Goal: Task Accomplishment & Management: Use online tool/utility

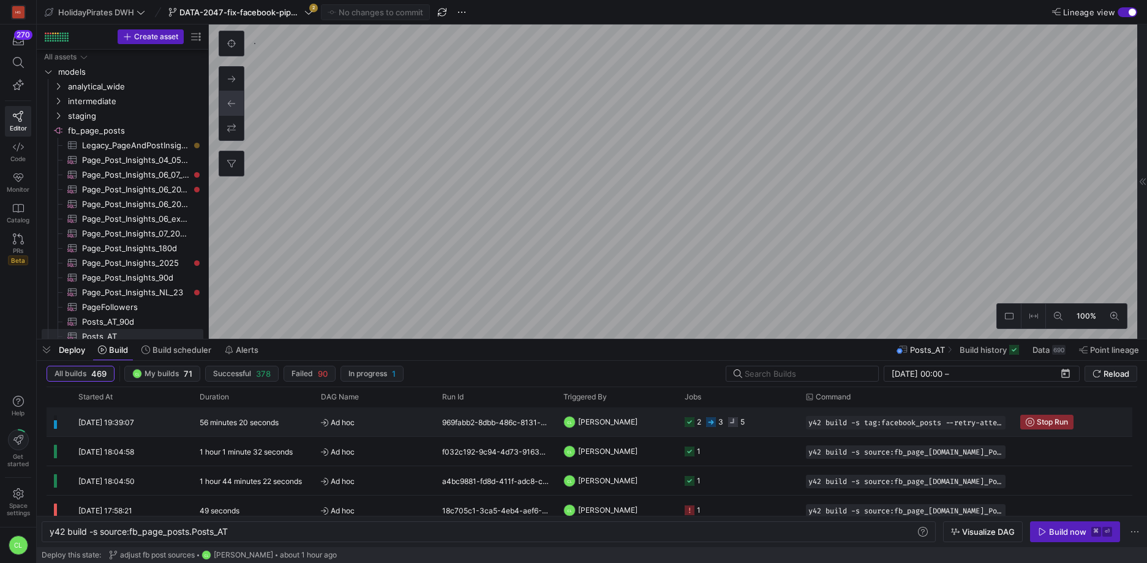
scroll to position [0, 179]
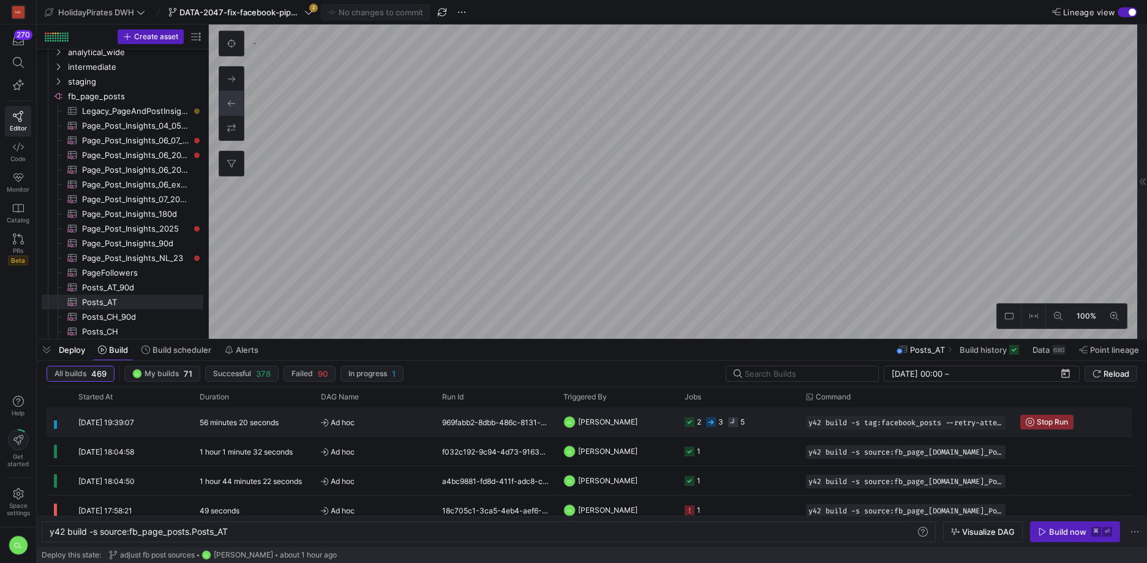
drag, startPoint x: 0, startPoint y: 0, endPoint x: 772, endPoint y: 423, distance: 880.6
click at [772, 423] on y42-job-status-cell-renderer "2 3 5" at bounding box center [738, 422] width 107 height 28
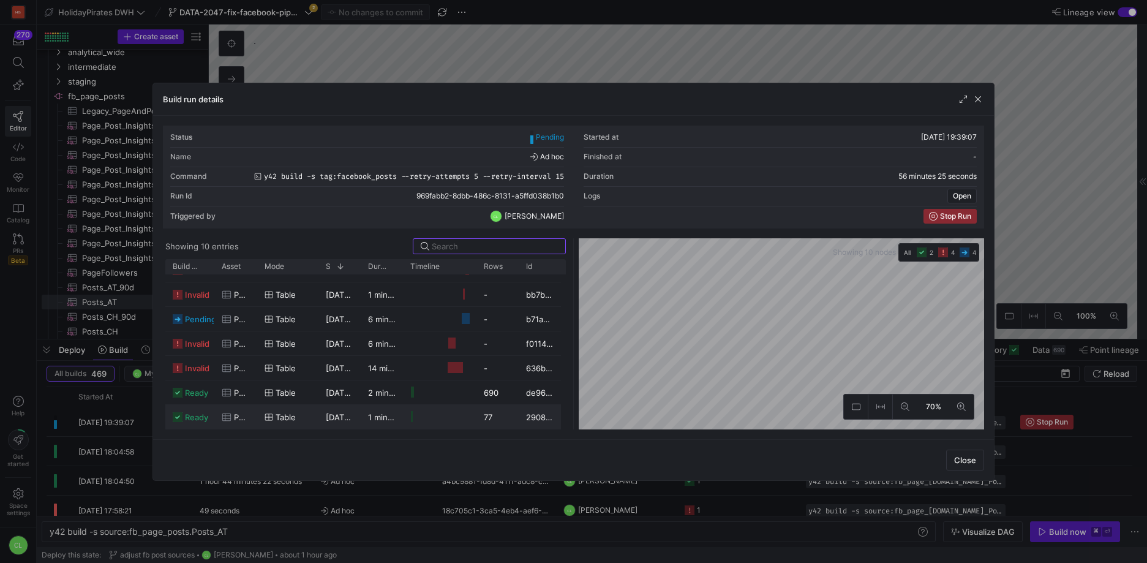
scroll to position [58, 0]
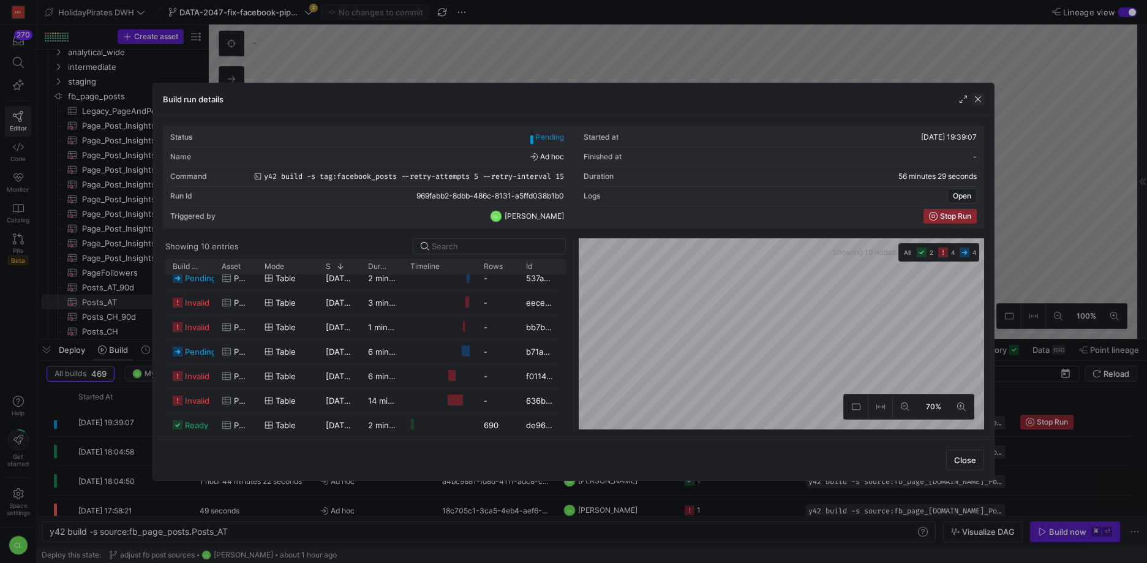
click at [976, 103] on span "button" at bounding box center [978, 99] width 12 height 12
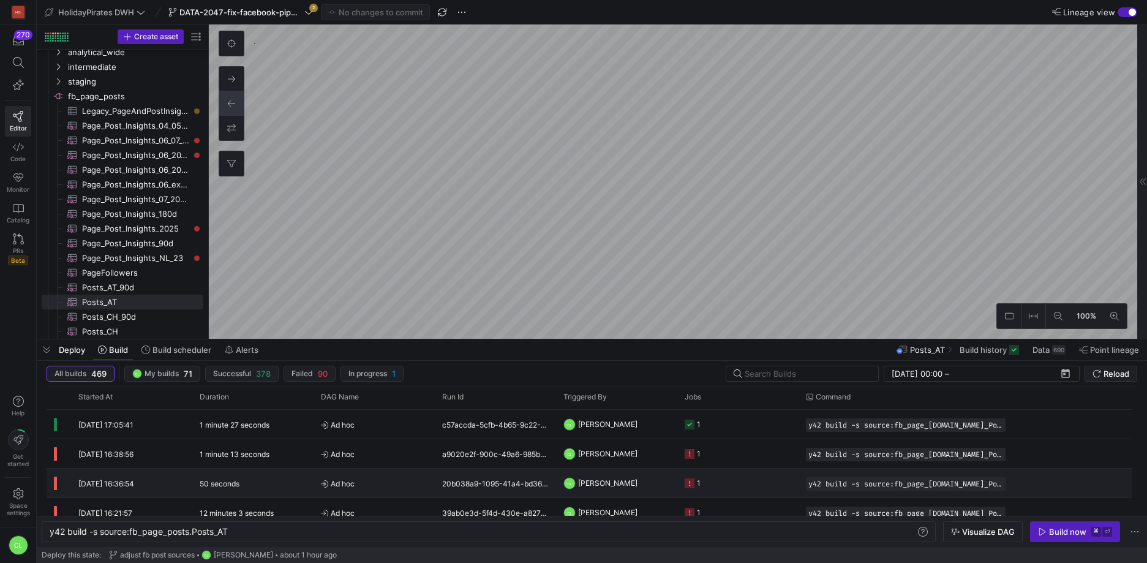
scroll to position [0, 0]
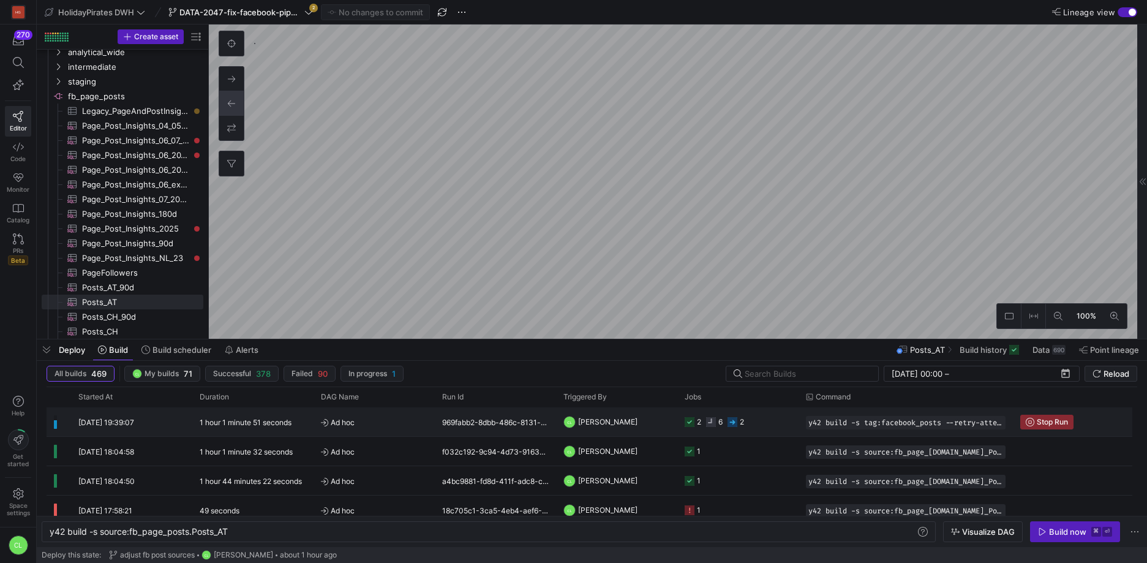
click at [770, 427] on y42-job-status-cell-renderer "2 6 2" at bounding box center [738, 422] width 107 height 28
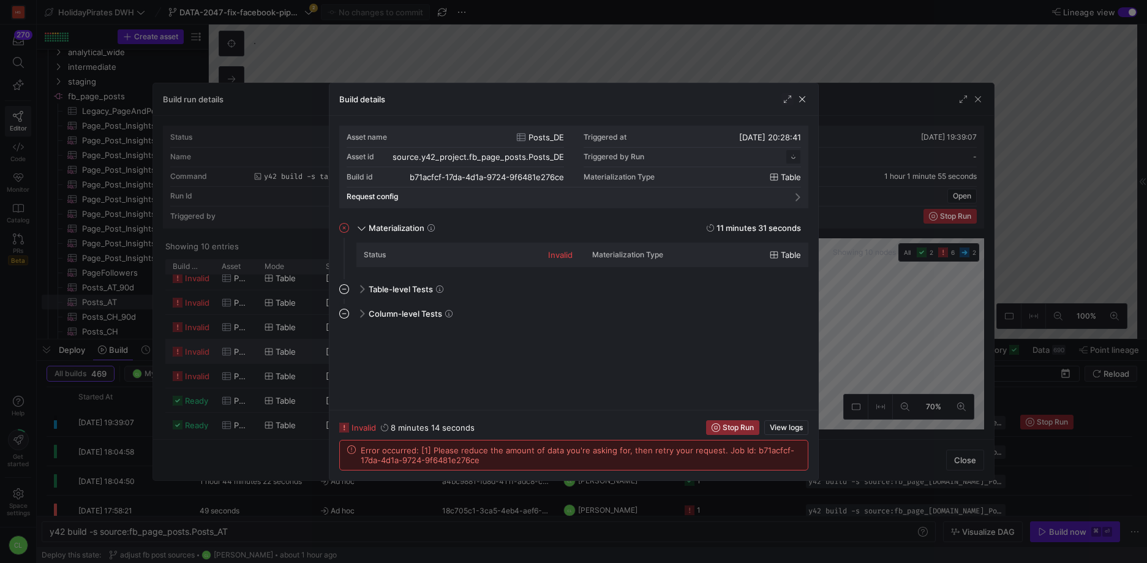
scroll to position [110, 0]
click at [802, 96] on span "button" at bounding box center [802, 99] width 12 height 12
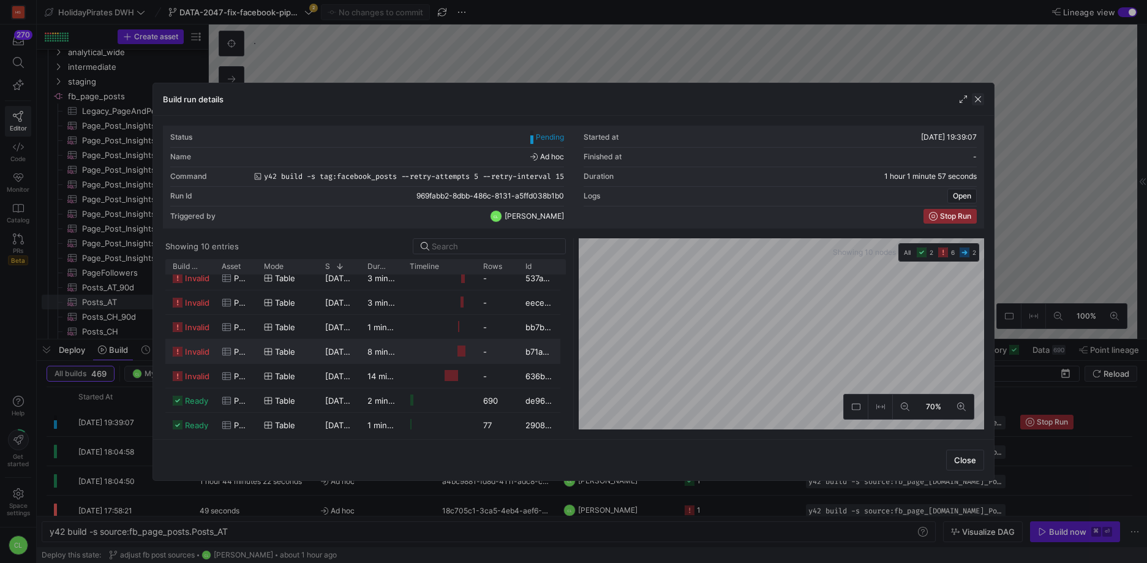
click at [977, 99] on span "button" at bounding box center [978, 99] width 12 height 12
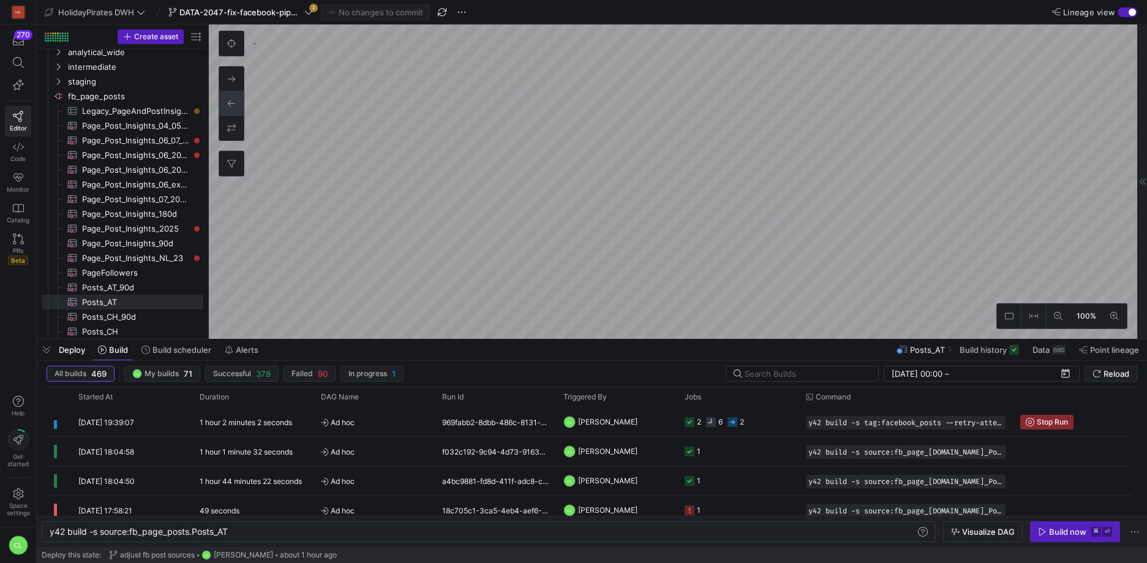
type textarea "SELECT * , CreatedTime as STATE FROM Posts WHERE Target = '221094451235465' -- …"
type textarea "y42 build -s source:fb_page_posts.Posts_DE_90d"
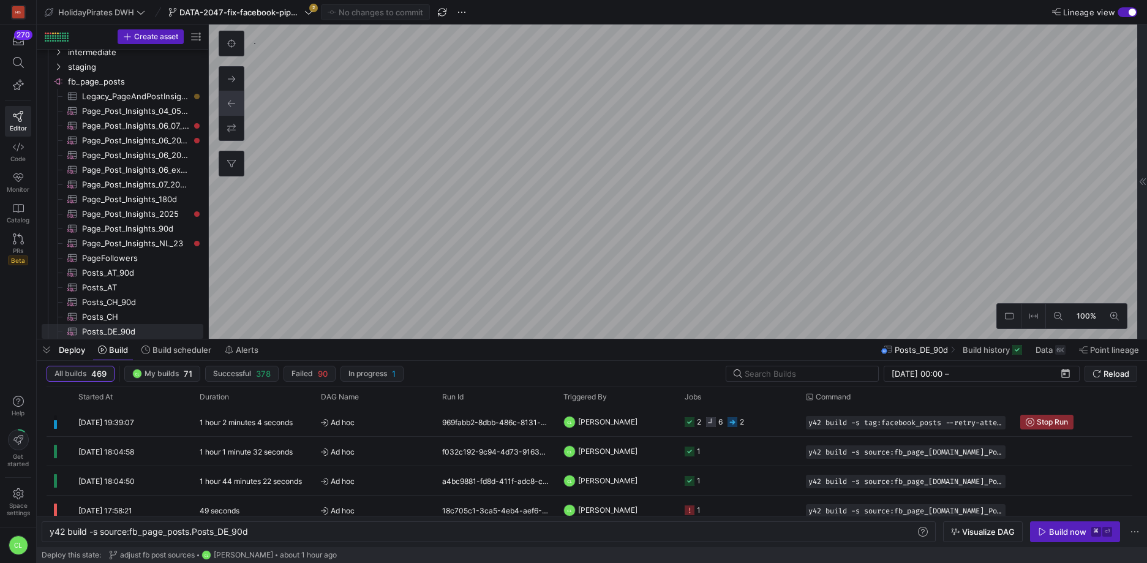
click at [1138, 156] on div at bounding box center [1142, 181] width 10 height 314
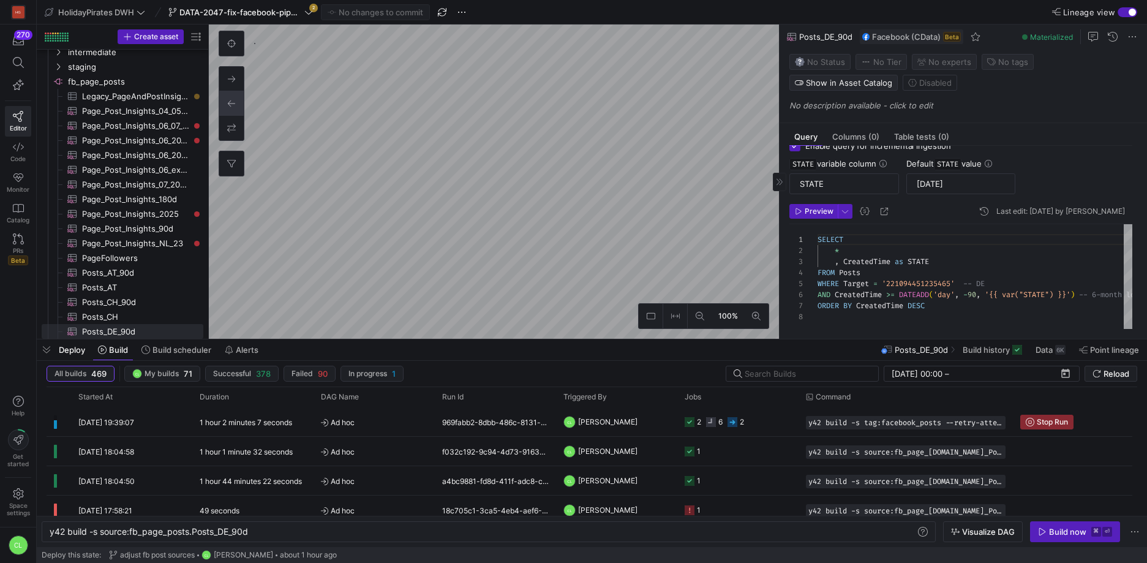
scroll to position [16, 0]
type textarea "SELECT * , CreatedTime as STATE FROM Posts WHERE Target = '221094451235465' -- …"
type textarea "y42 build -s source:fb_page_posts.Posts_DE"
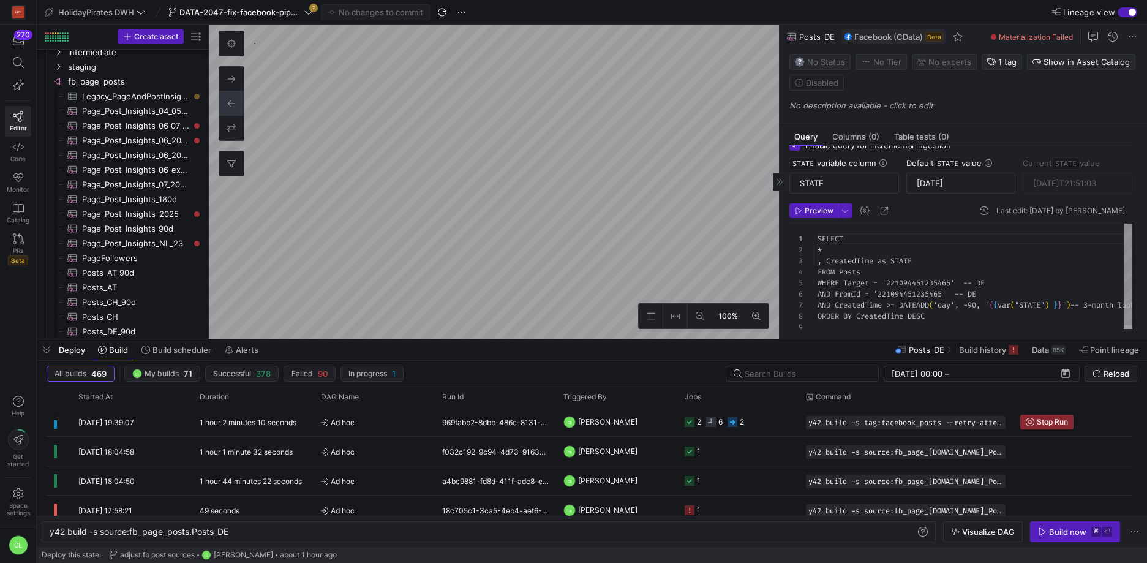
scroll to position [64, 0]
type textarea "SELECT * , CreatedTime as STATE FROM Posts WHERE Target = '221094451235465' -- …"
type textarea "y42 build -s source:fb_page_posts.Posts_DE_90d"
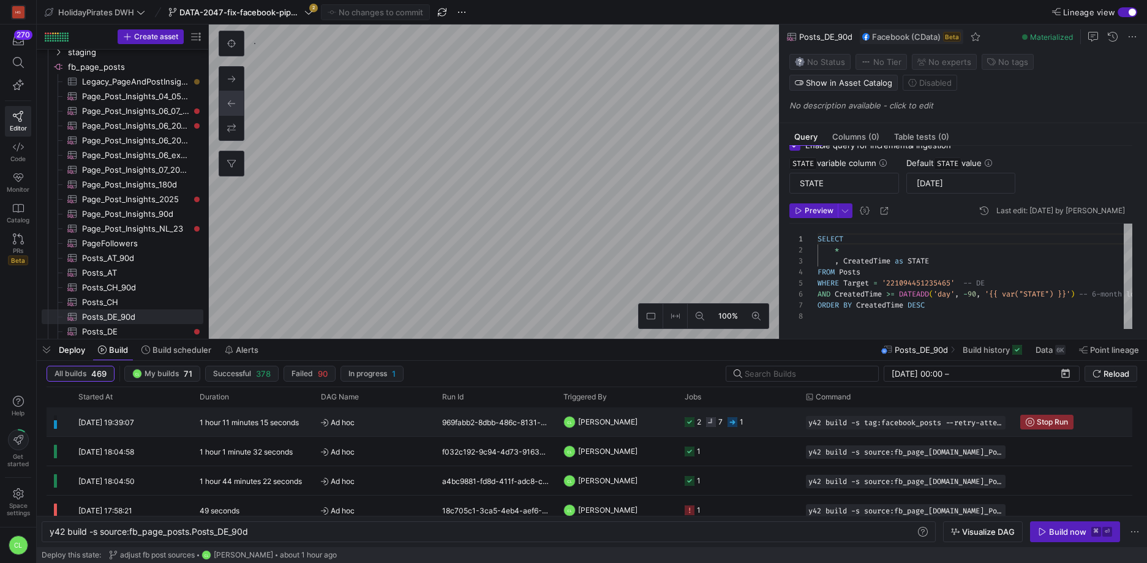
click at [769, 430] on y42-job-status-cell-renderer "2 7 1" at bounding box center [738, 422] width 107 height 28
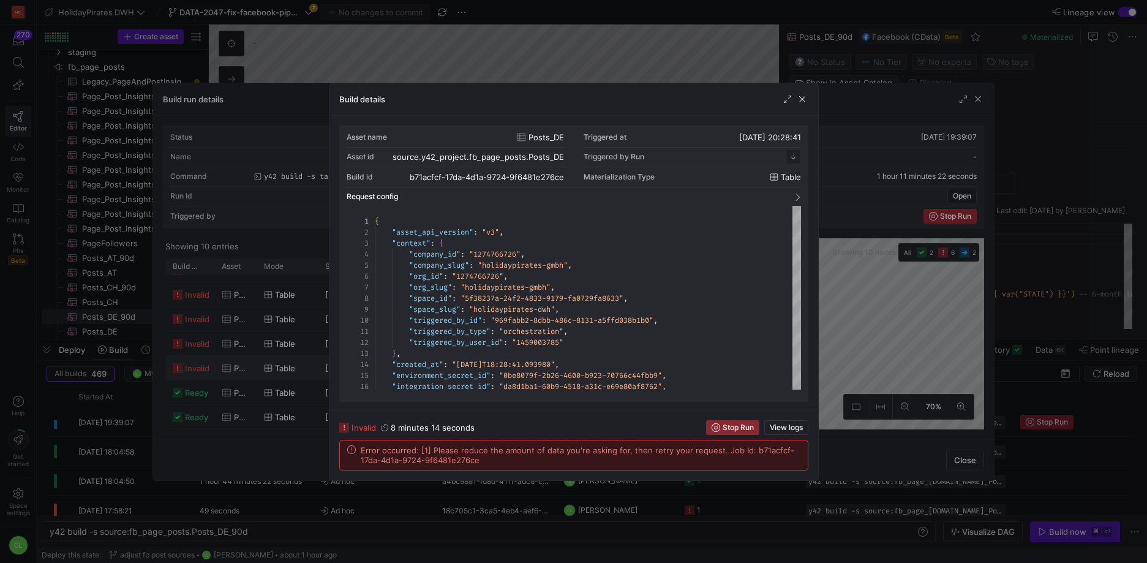
scroll to position [110, 0]
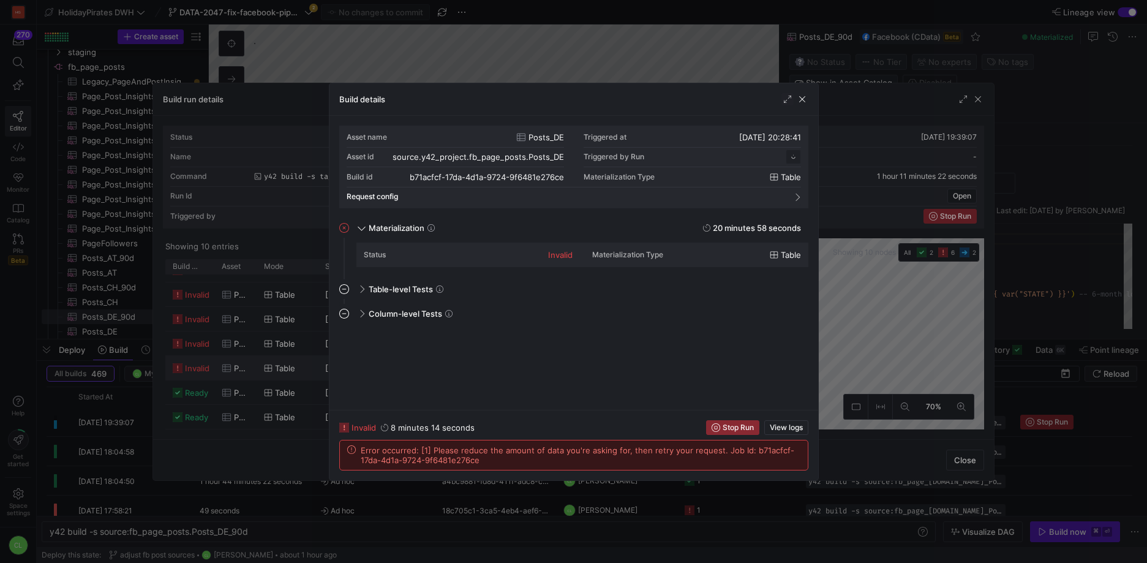
click at [939, 320] on div at bounding box center [573, 281] width 1147 height 563
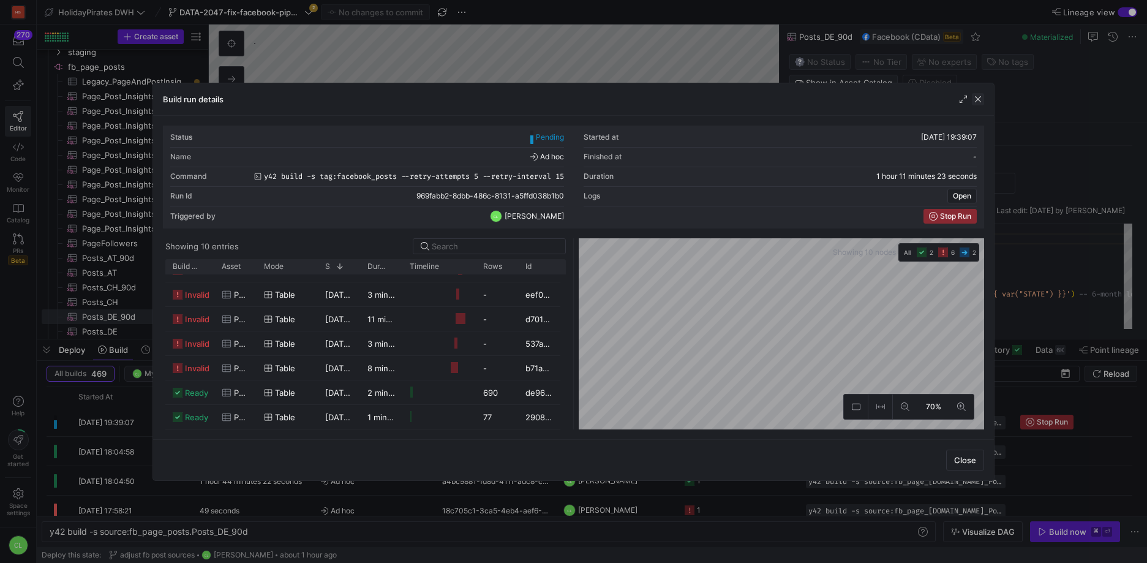
click at [977, 100] on span "button" at bounding box center [978, 99] width 12 height 12
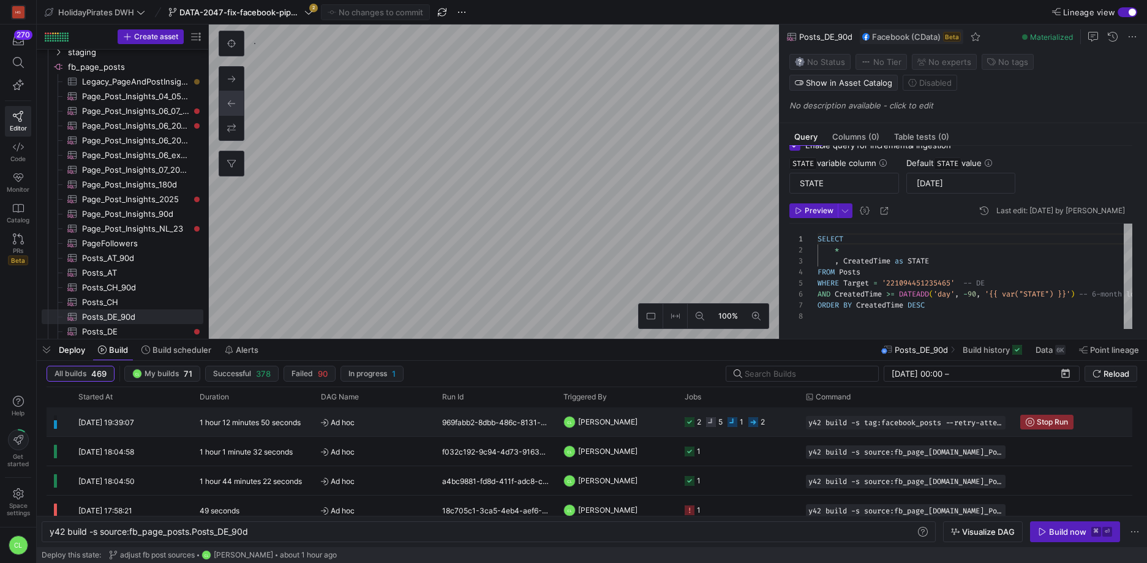
click at [783, 423] on y42-job-status-cell-renderer "2 5 1 2" at bounding box center [738, 422] width 107 height 28
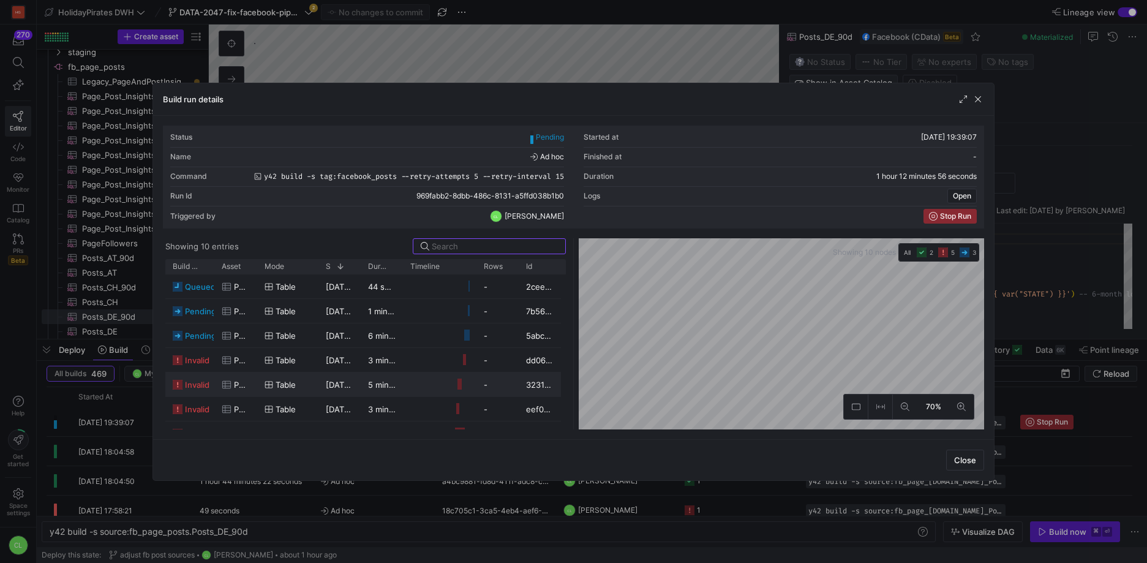
scroll to position [33, 0]
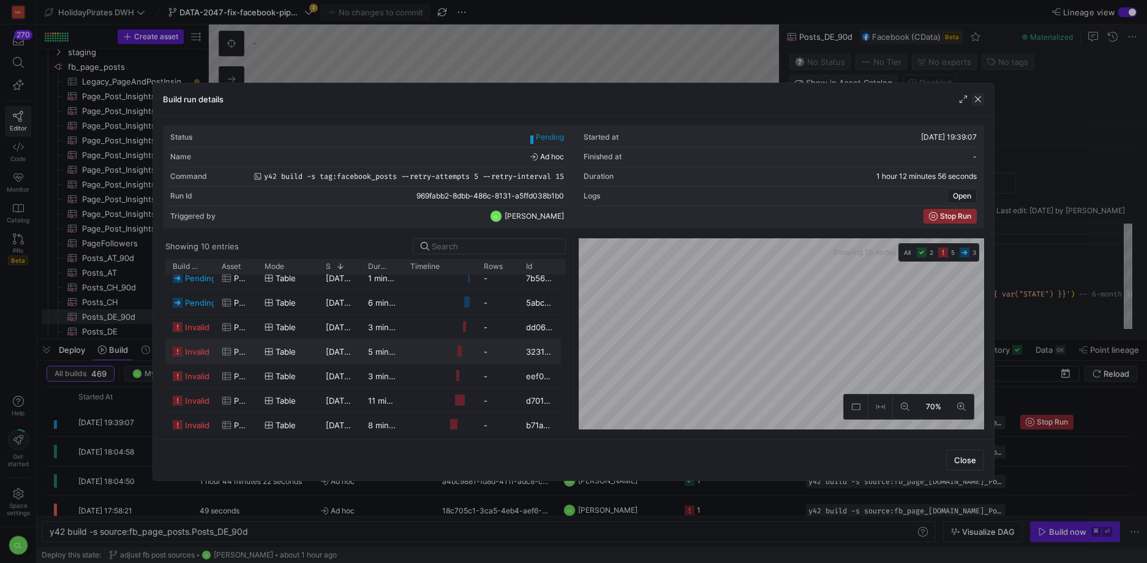
click at [976, 95] on span "button" at bounding box center [978, 99] width 12 height 12
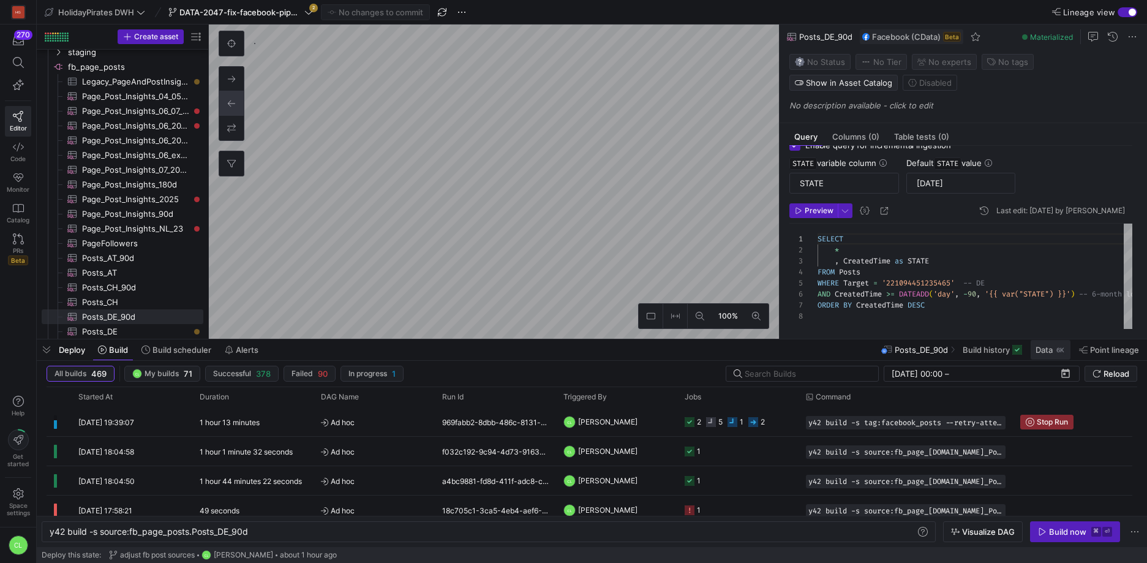
click at [1048, 352] on span "Data" at bounding box center [1044, 350] width 17 height 10
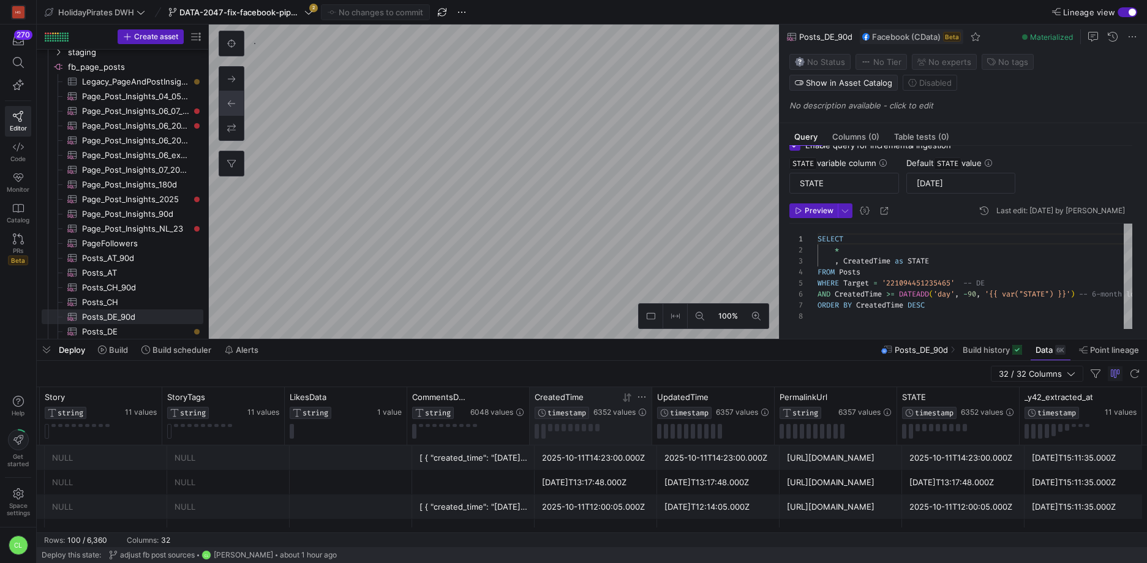
click at [628, 396] on icon at bounding box center [627, 398] width 10 height 10
click at [614, 355] on div "Deploy Build Build scheduler Alerts Posts_DE_90d Build history Data 6K Point li…" at bounding box center [592, 349] width 1110 height 21
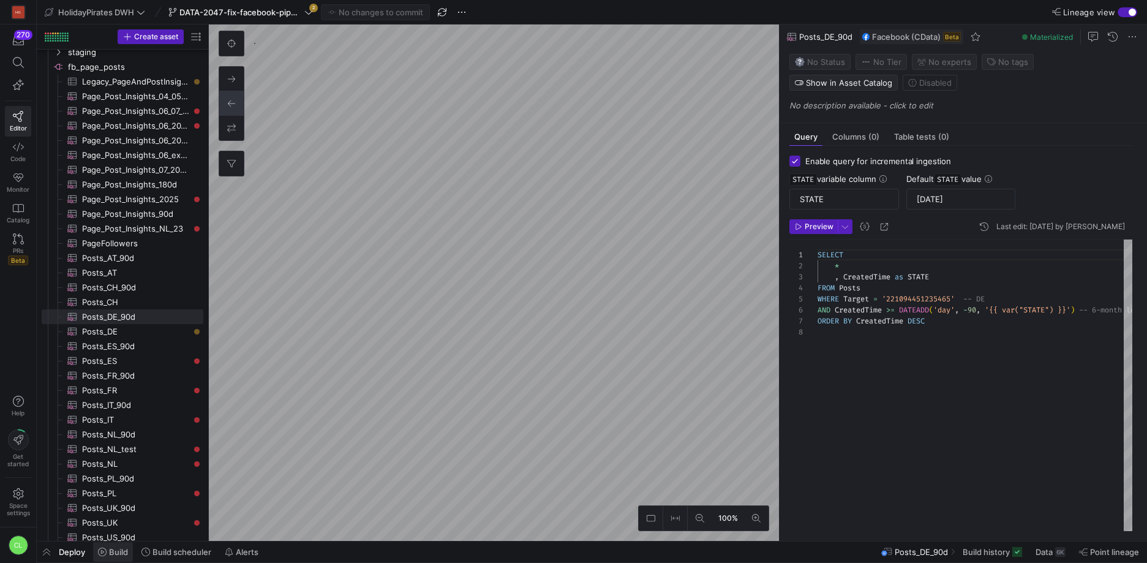
click at [119, 554] on span "Build" at bounding box center [118, 552] width 19 height 10
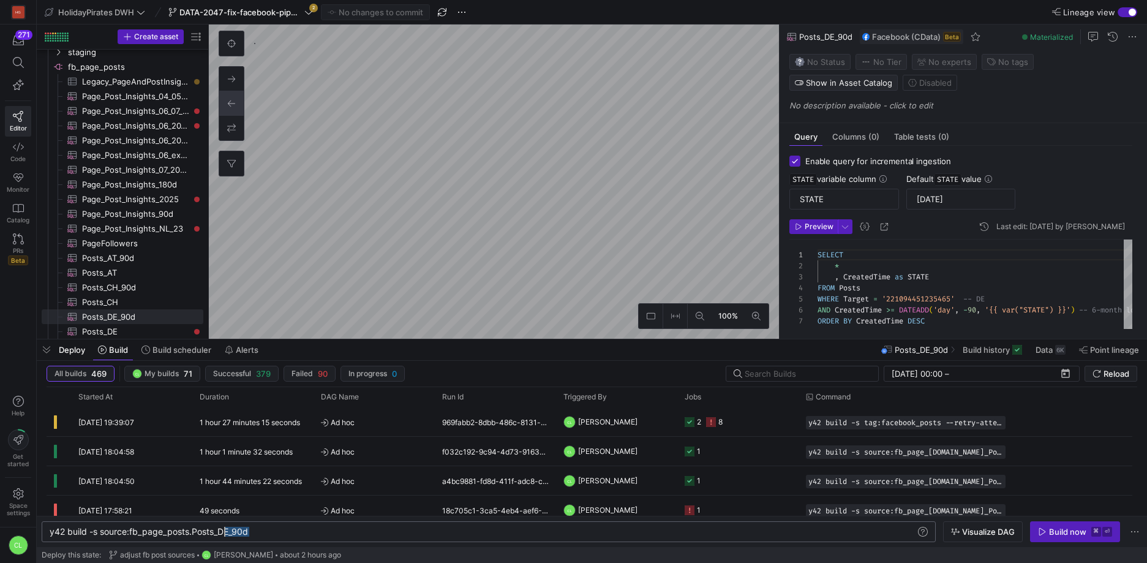
scroll to position [0, 180]
drag, startPoint x: 304, startPoint y: 533, endPoint x: 229, endPoint y: 535, distance: 74.7
click at [229, 535] on div "y42 build -s source:fb_page_posts.Posts_DE_90d" at bounding box center [483, 532] width 866 height 10
drag, startPoint x: 248, startPoint y: 535, endPoint x: 101, endPoint y: 536, distance: 147.0
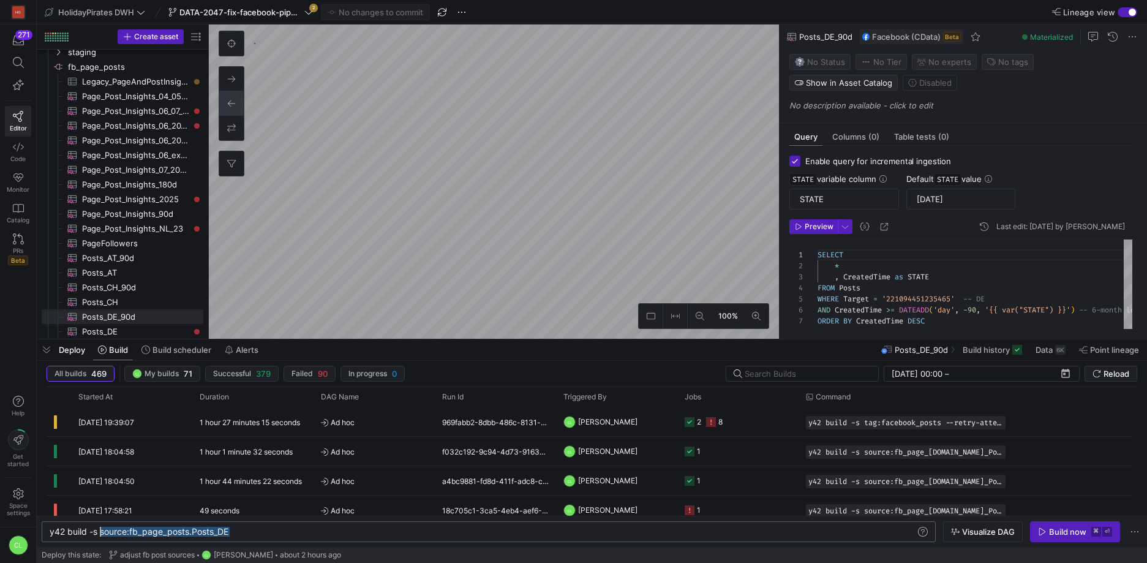
click at [101, 536] on div "y42 build -s source:fb_page_posts.Posts_DE" at bounding box center [483, 532] width 866 height 10
click at [243, 527] on div "y42 build -s source:fb_page_posts.Posts_DE" at bounding box center [483, 532] width 866 height 10
click at [242, 531] on div "y42 build -s source:fb_page_posts.Posts_DE" at bounding box center [483, 532] width 866 height 10
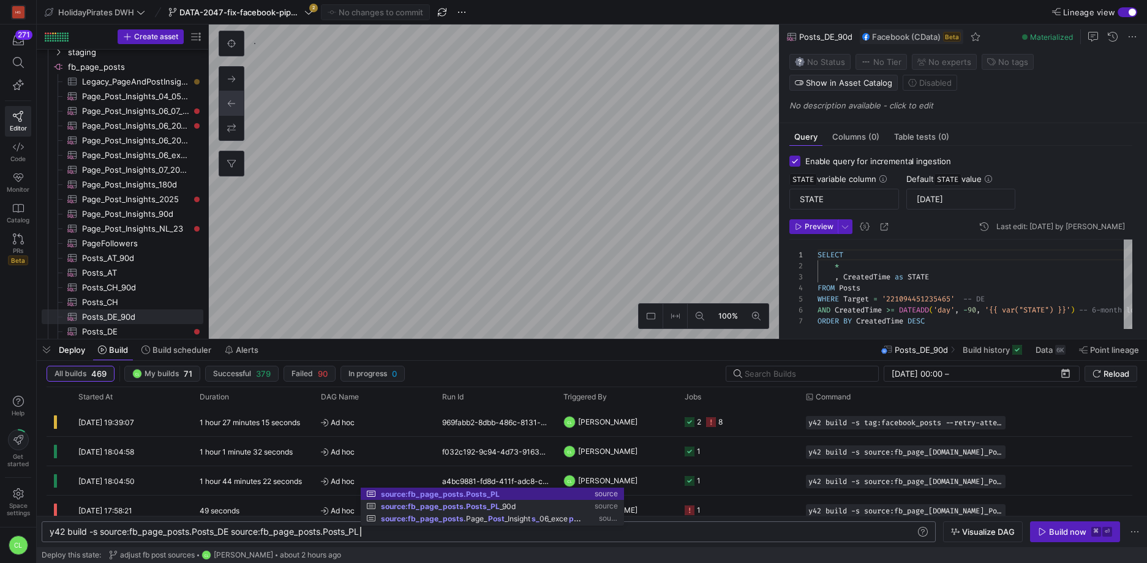
scroll to position [0, 313]
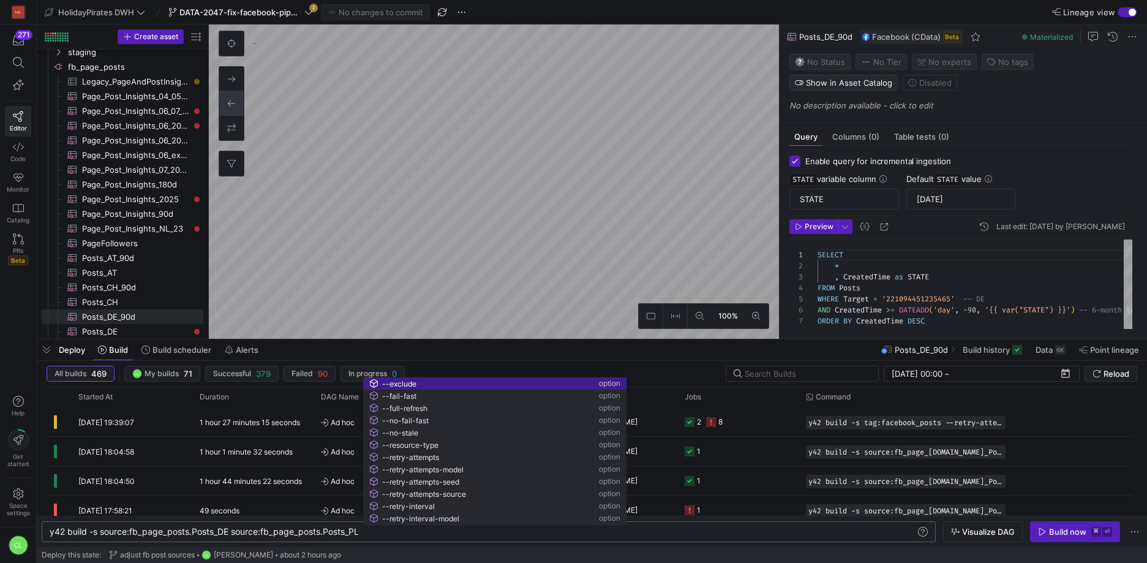
click at [362, 536] on div "y42 build -s source:fb_page_posts.Posts_DE source: fb_page_posts.Posts_PL y42 b…" at bounding box center [489, 531] width 894 height 21
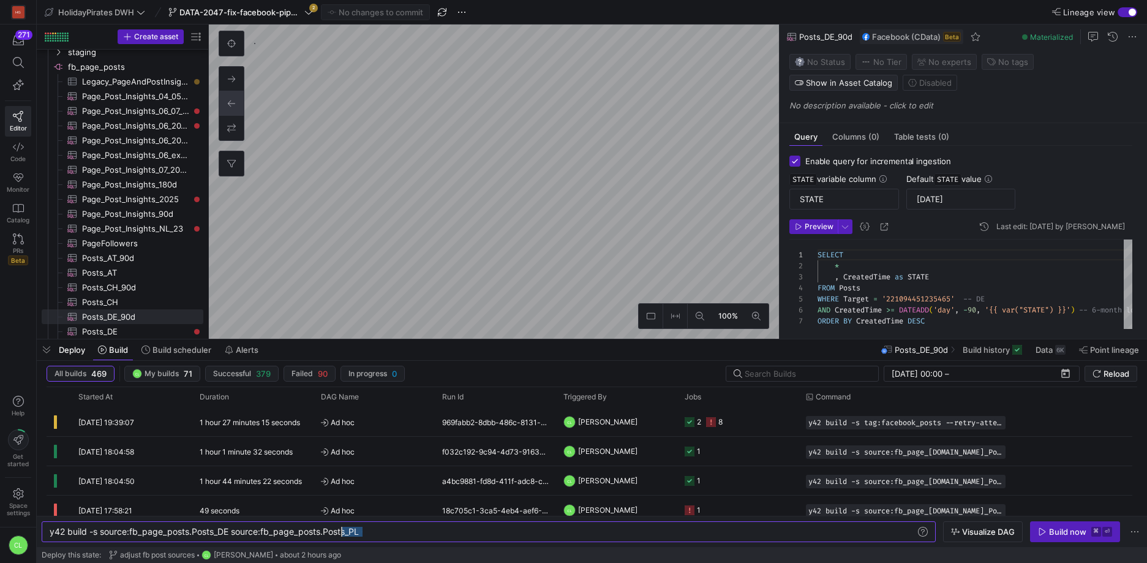
scroll to position [0, 292]
drag, startPoint x: 362, startPoint y: 535, endPoint x: 373, endPoint y: 540, distance: 12.1
click at [342, 533] on div "y42 build -s source:fb_page_posts.Posts_DE source: fb_page_posts.Posts_PL" at bounding box center [483, 532] width 866 height 10
click at [373, 540] on div "y42 build -s source:fb_page_posts.Posts_DE source: fb_page_posts.Posts_PL y42 b…" at bounding box center [489, 531] width 894 height 21
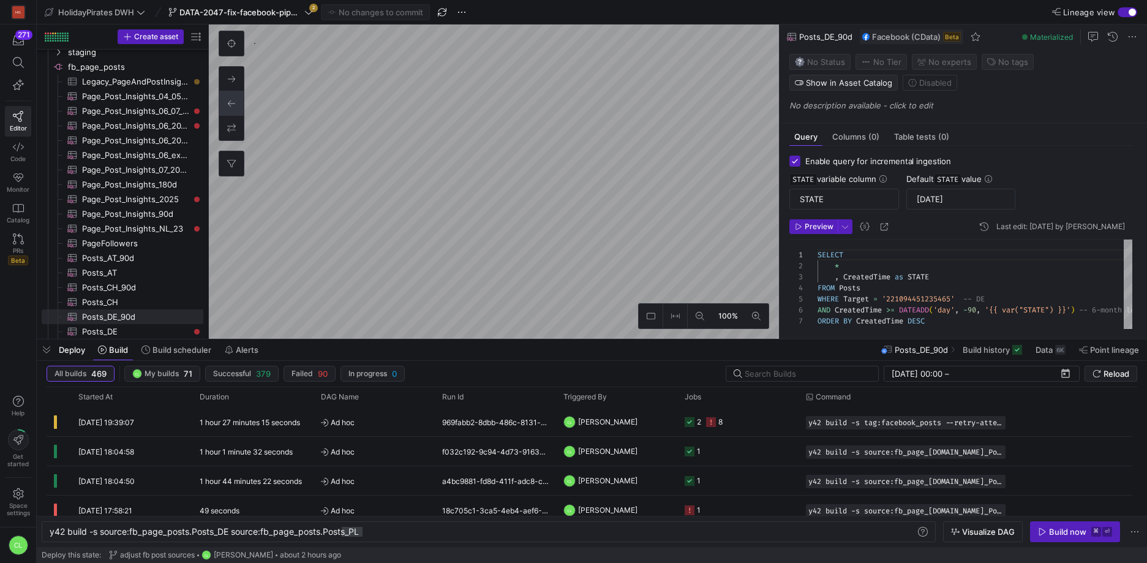
click at [375, 536] on div "y42 build -s source:fb_page_posts.Posts_DE source: fb_page_posts.Posts_PL y42 b…" at bounding box center [489, 531] width 894 height 21
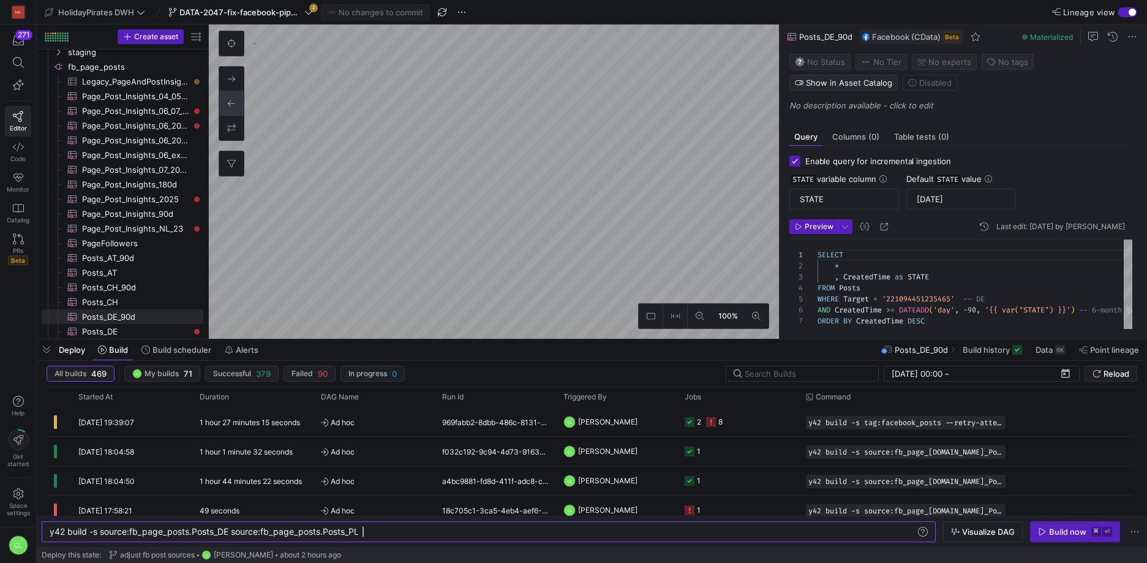
click at [379, 533] on div "y42 build -s source:fb_page_posts.Posts_DE source: fb_page_posts.Posts_PL" at bounding box center [483, 532] width 866 height 10
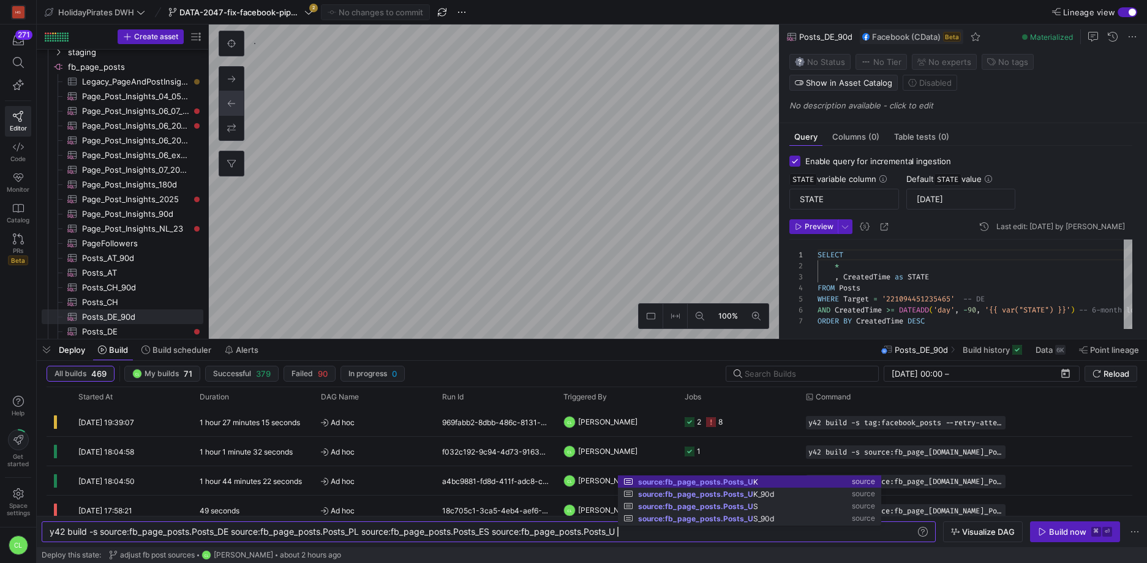
scroll to position [0, 573]
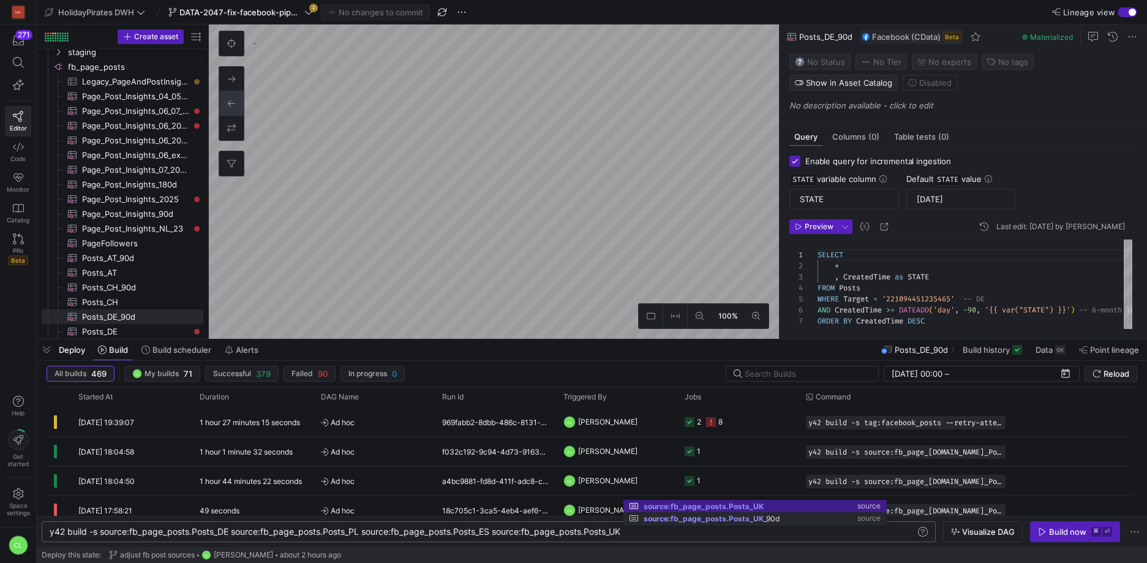
click at [664, 535] on div "y42 build -s source:fb_page_posts.Posts_DE source: fb_page_posts.Posts_PL sourc…" at bounding box center [483, 532] width 866 height 10
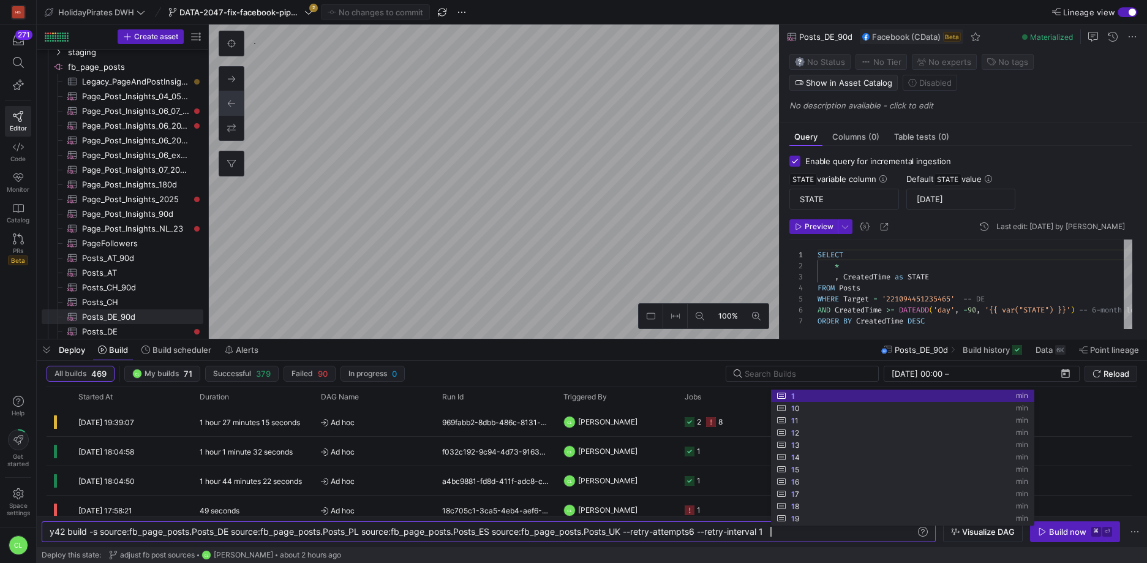
scroll to position [0, 726]
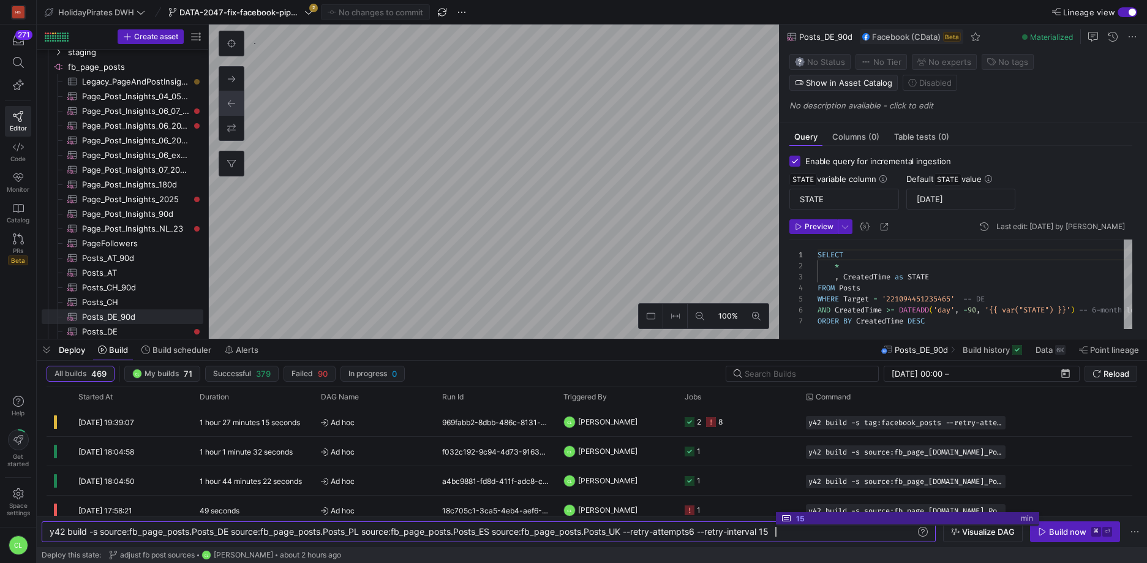
type textarea "y42 build -s source:fb_page_posts.Posts_DE source:fb_page_posts.Posts_PL source…"
click at [866, 557] on div "Deploy this state: adjust fb post sources CL Chayanon Laowiwat about 2 hours ago" at bounding box center [592, 555] width 1100 height 16
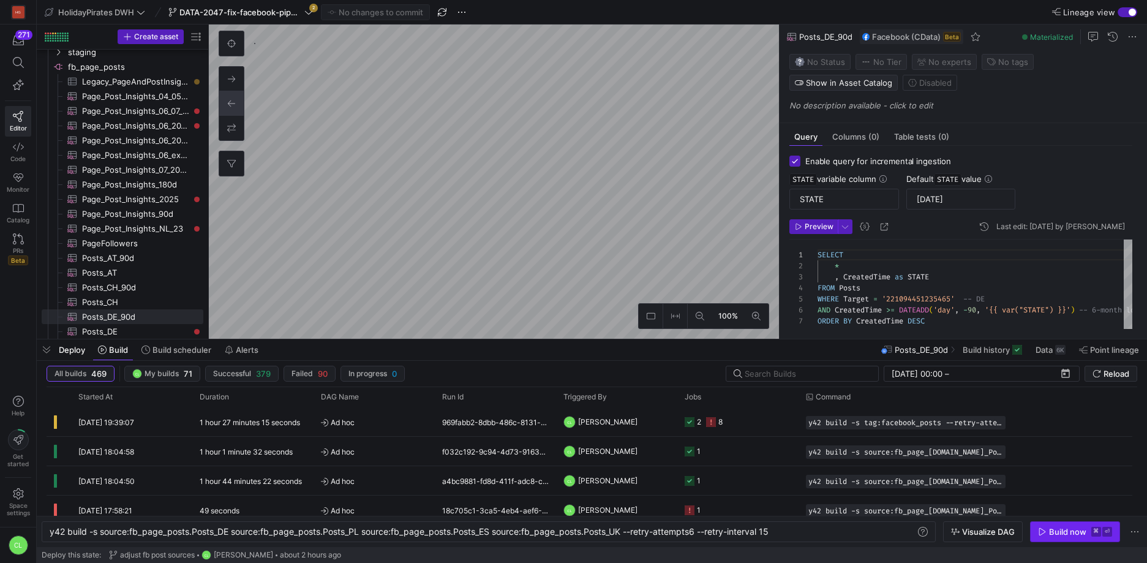
click at [1060, 535] on div "Build now" at bounding box center [1067, 532] width 37 height 10
click at [960, 532] on span "Visualize DAG" at bounding box center [983, 532] width 64 height 10
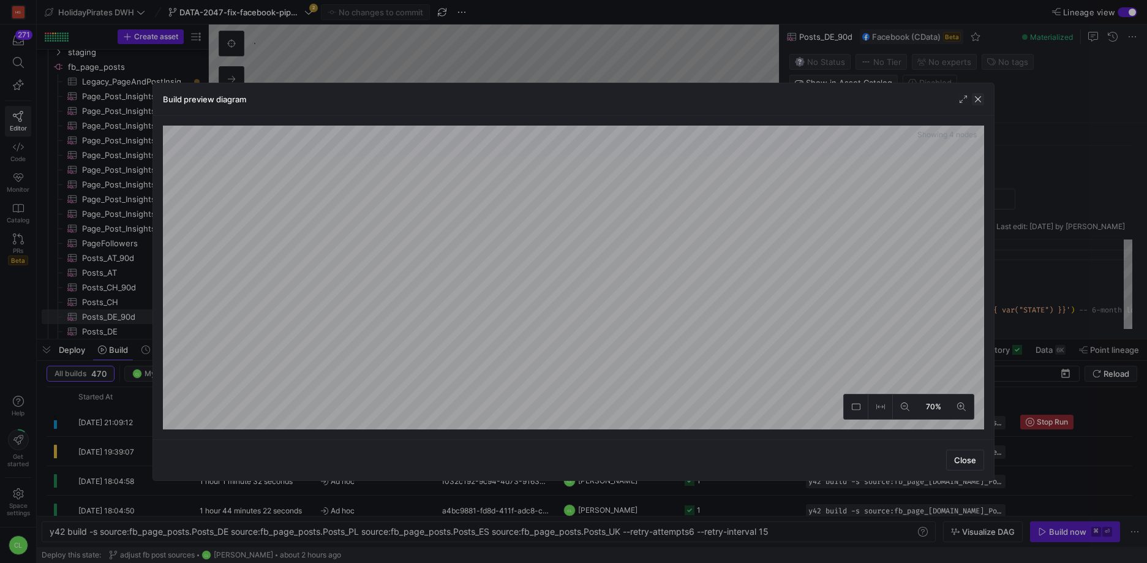
click at [972, 99] on span "button" at bounding box center [978, 99] width 12 height 12
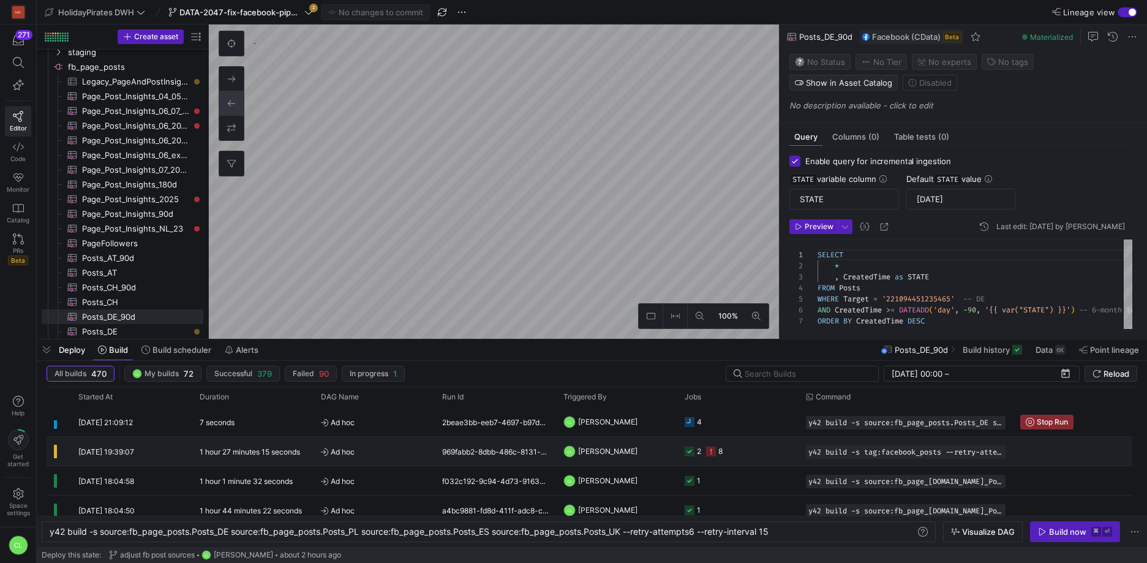
click at [736, 453] on y42-job-status-cell-renderer "2 8" at bounding box center [738, 451] width 107 height 28
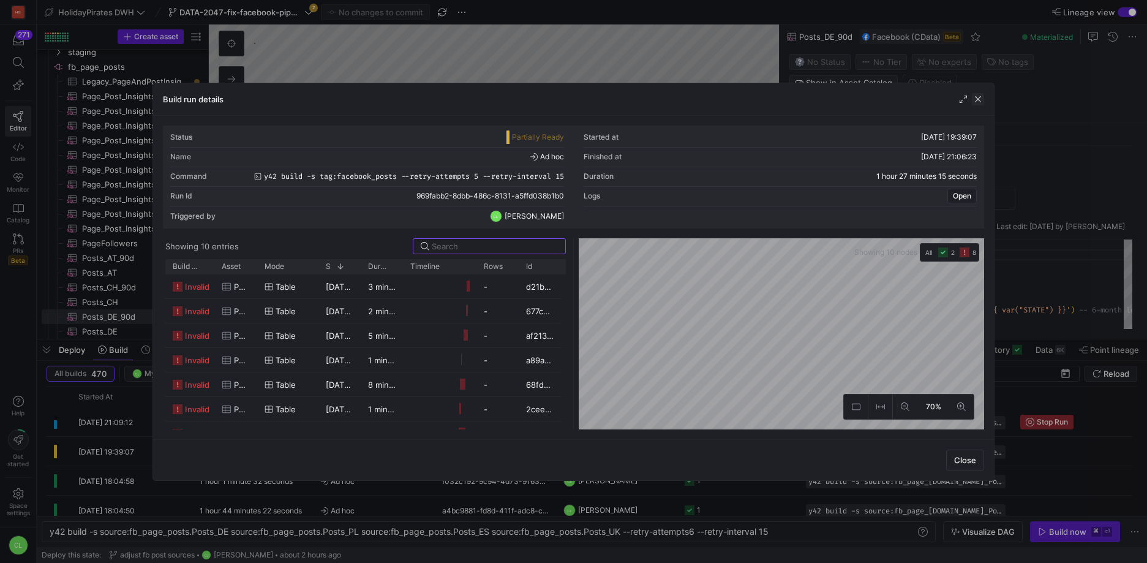
click at [976, 102] on span "button" at bounding box center [978, 99] width 12 height 12
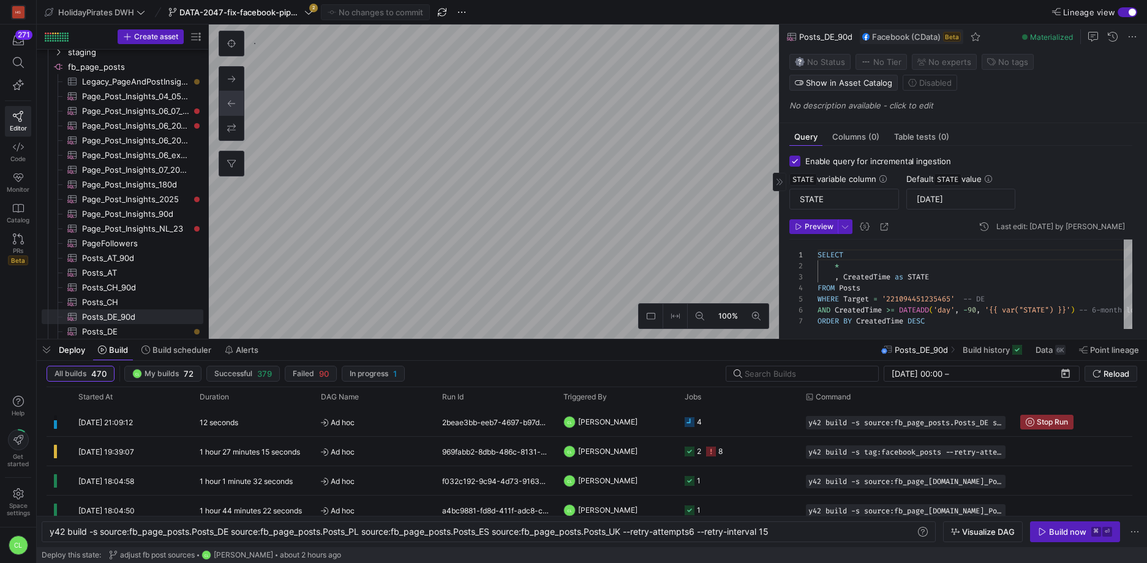
scroll to position [88, 0]
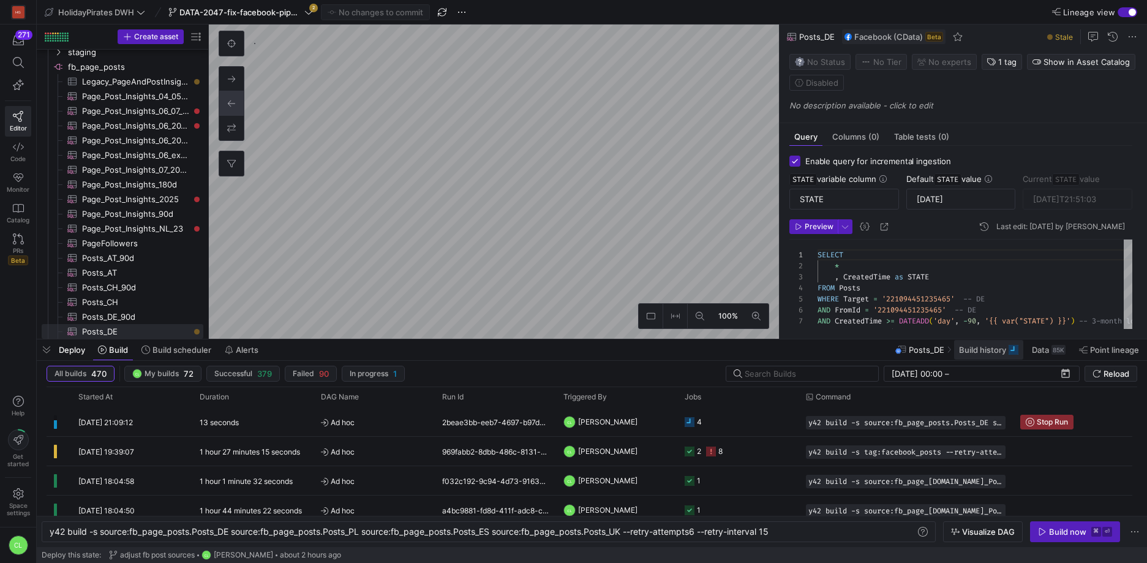
click at [974, 345] on span "Build history" at bounding box center [982, 350] width 47 height 10
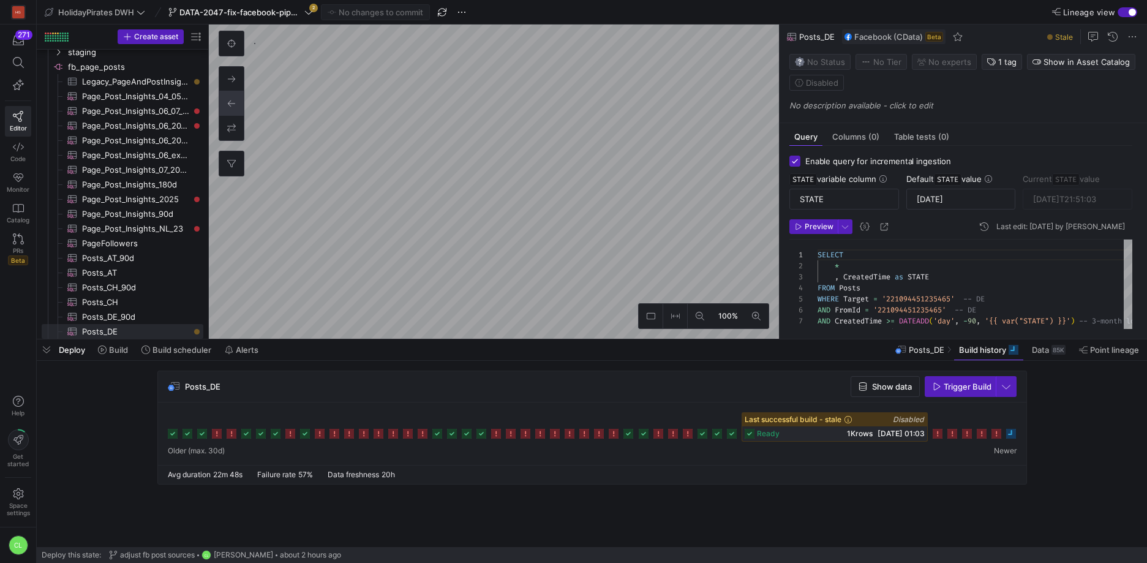
click at [643, 348] on div "Deploy Build Build scheduler Alerts Posts_DE Build history Data 85K Point linea…" at bounding box center [592, 349] width 1110 height 21
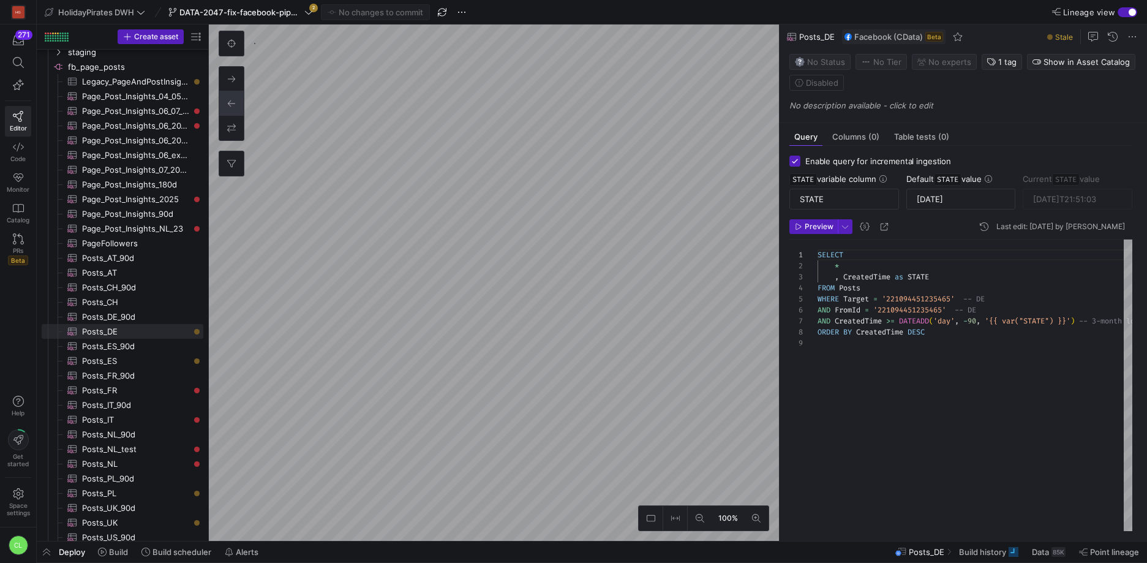
type textarea "SELECT * , CreatedTime as STATE FROM Posts WHERE Target = '221094451235465' -- …"
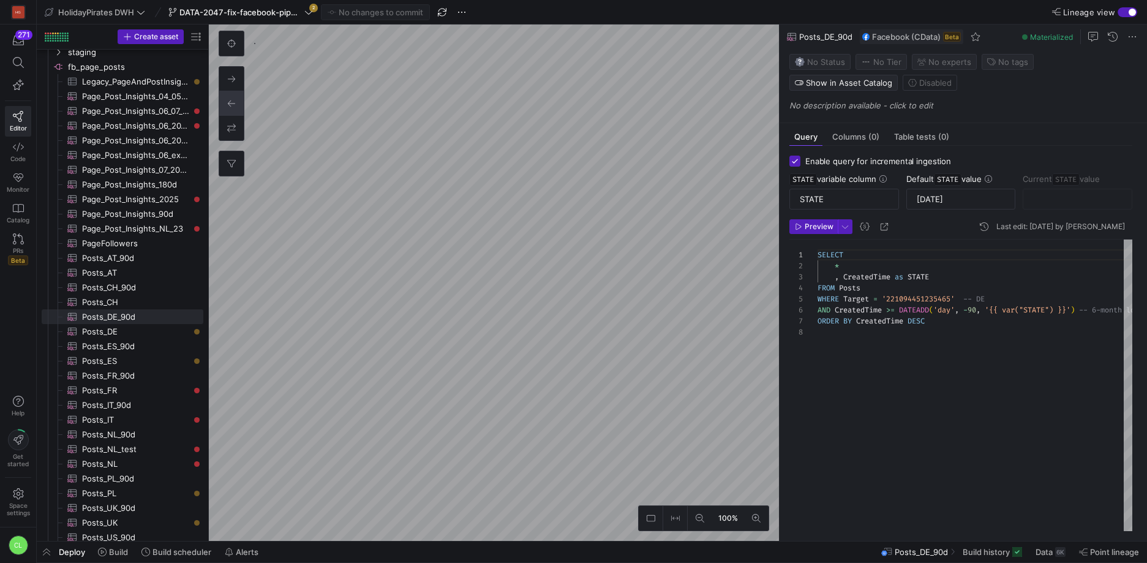
scroll to position [77, 0]
click at [1050, 551] on span "Data" at bounding box center [1044, 552] width 17 height 10
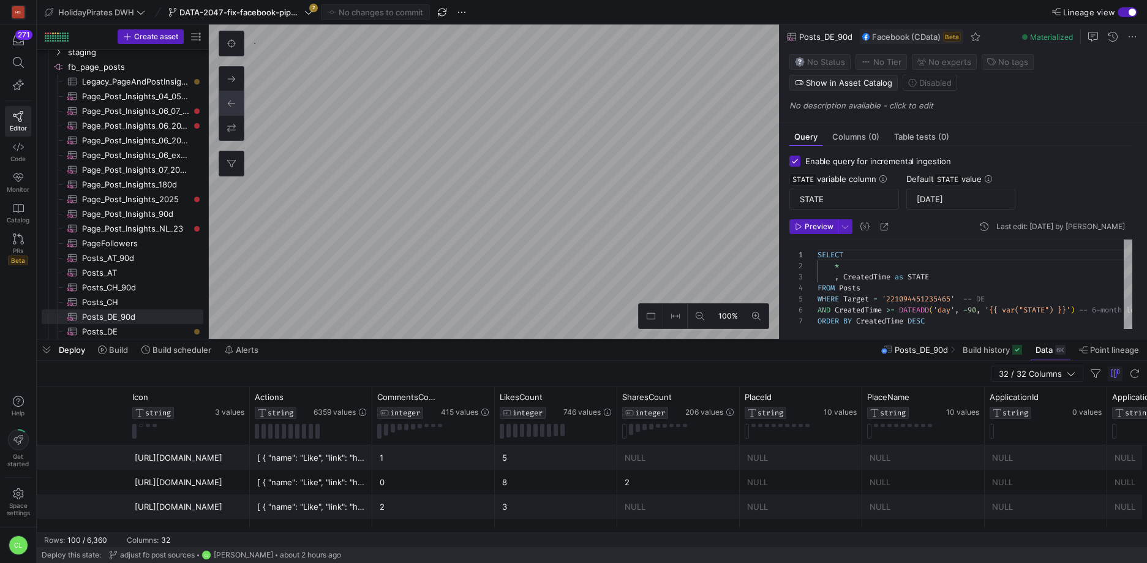
scroll to position [0, 1793]
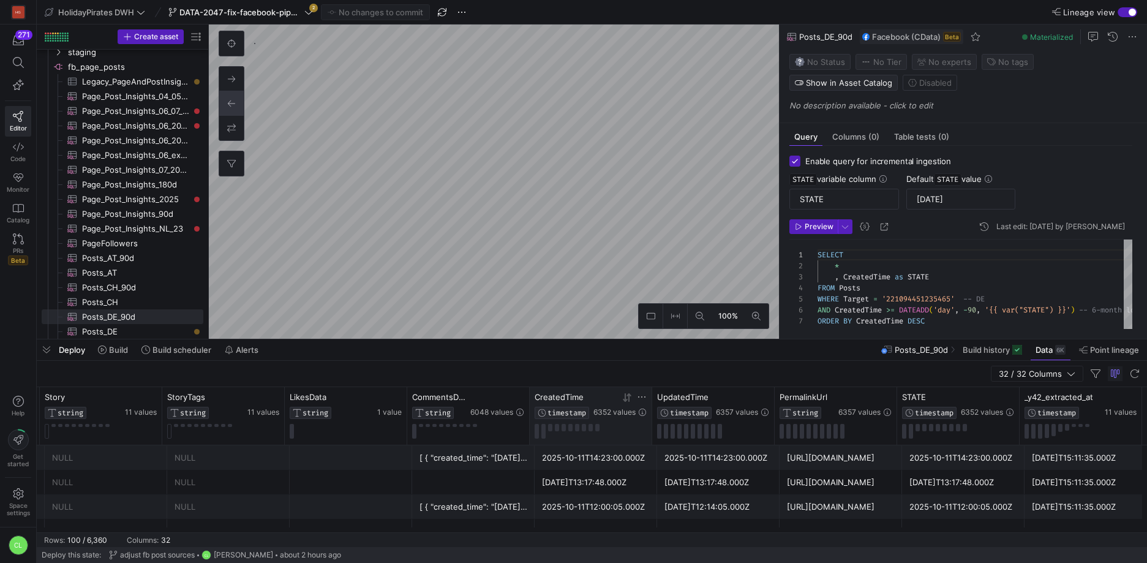
click at [626, 400] on icon at bounding box center [627, 398] width 10 height 10
click at [628, 396] on icon at bounding box center [627, 398] width 10 height 10
click at [631, 350] on div "Deploy Build Build scheduler Alerts Posts_DE_90d Build history Data 6K Point li…" at bounding box center [592, 349] width 1110 height 21
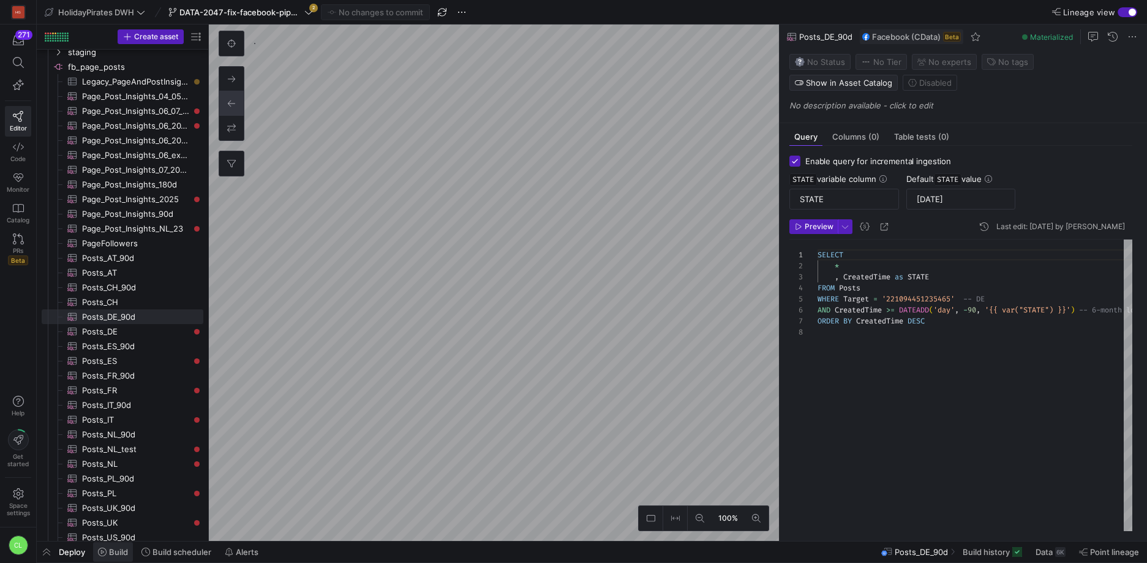
click at [117, 551] on span "Build" at bounding box center [118, 552] width 19 height 10
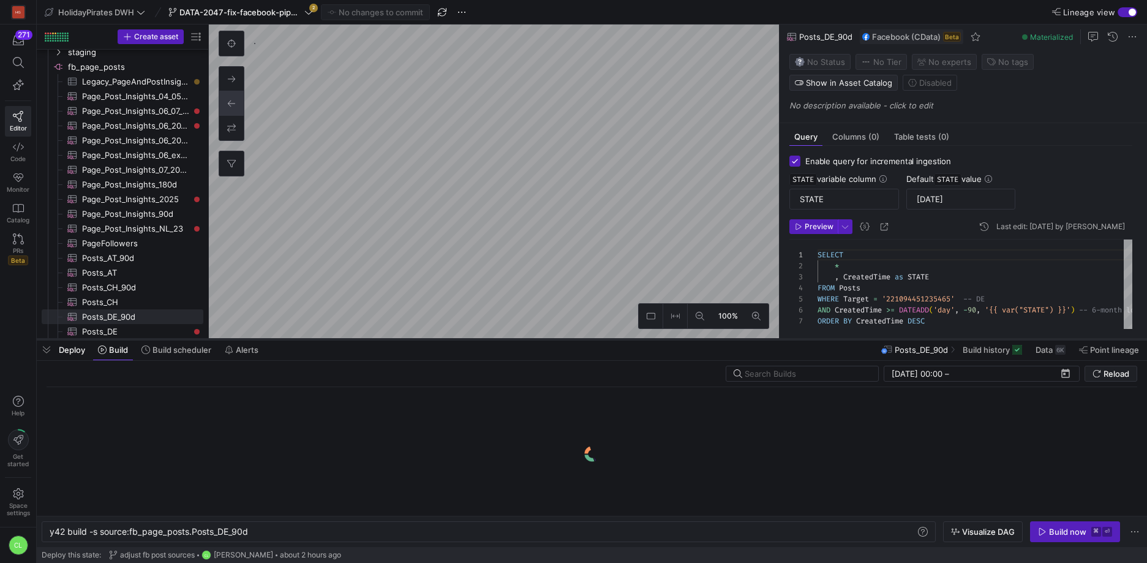
scroll to position [0, 199]
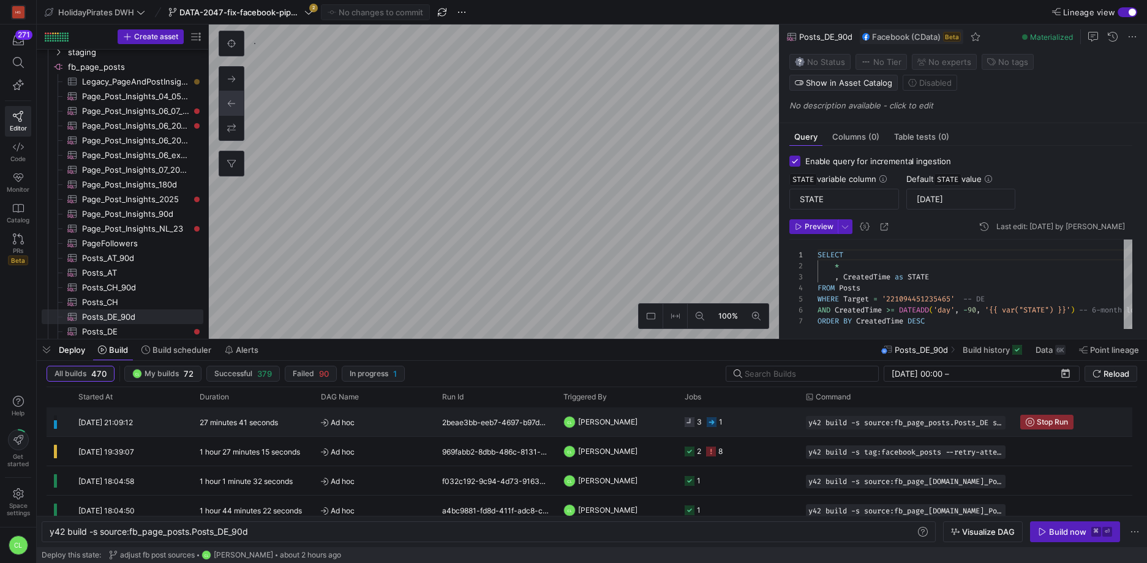
click at [756, 428] on y42-job-status-cell-renderer "3 1" at bounding box center [738, 422] width 107 height 28
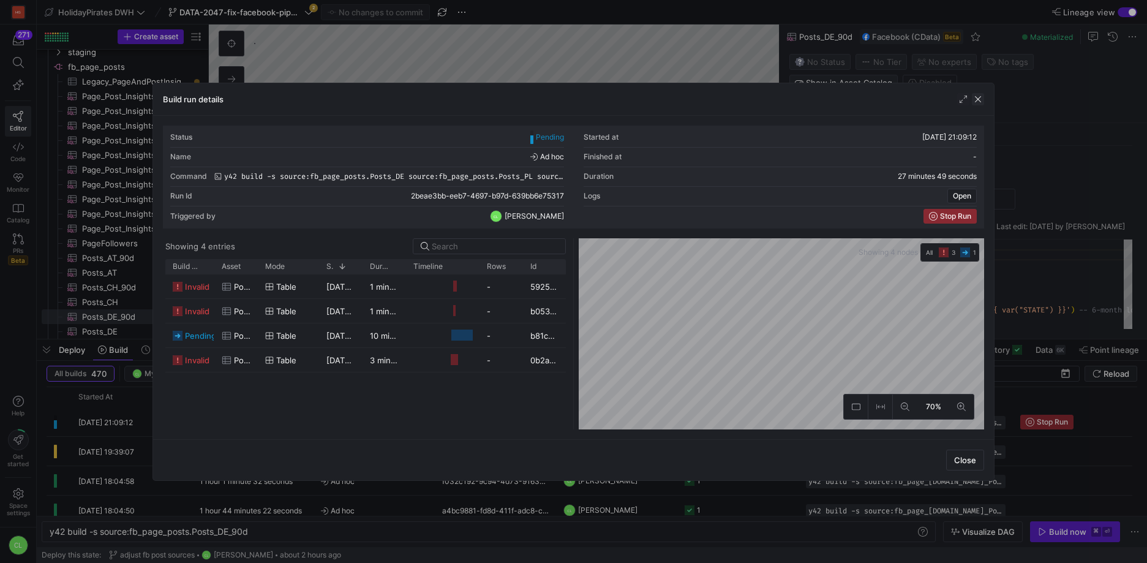
click at [974, 95] on span "button" at bounding box center [978, 99] width 12 height 12
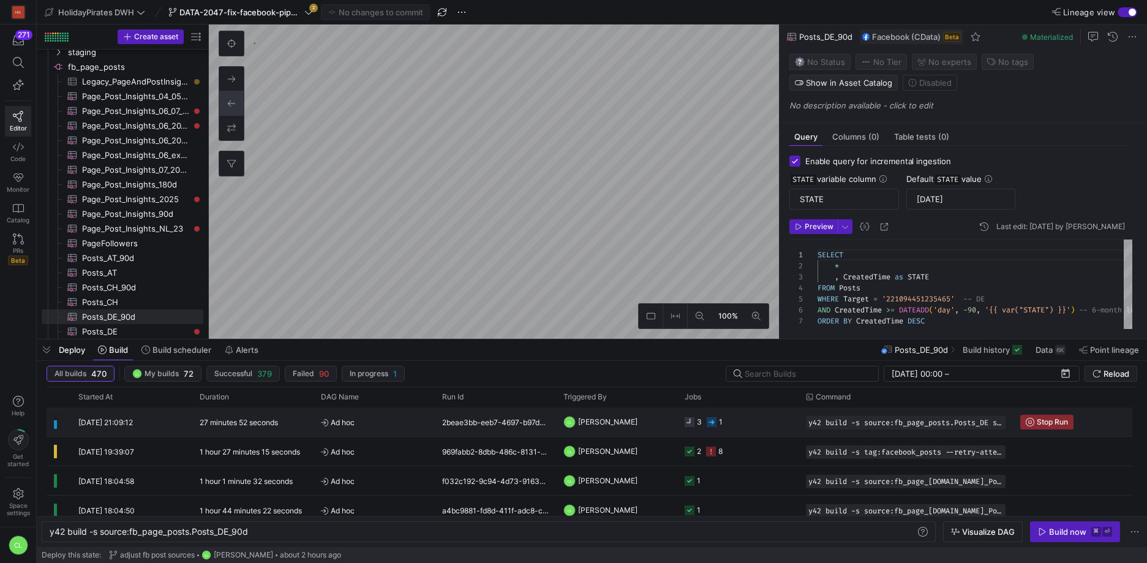
click at [746, 434] on y42-job-status-cell-renderer "3 1" at bounding box center [738, 422] width 107 height 28
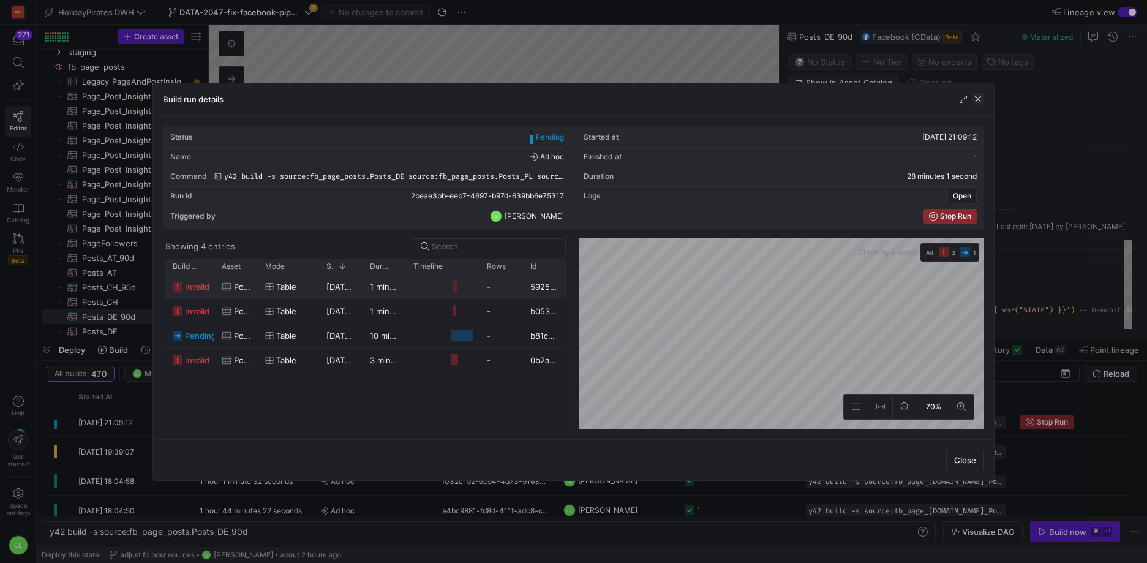
click at [982, 100] on span "button" at bounding box center [978, 99] width 12 height 12
